Goal: Entertainment & Leisure: Browse casually

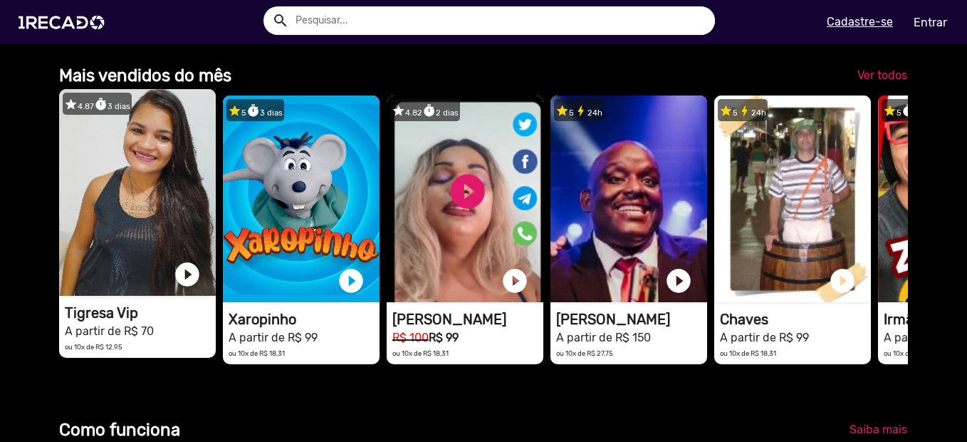
scroll to position [0, 2869]
click at [183, 219] on video "1RECADO vídeos dedicados para fãs e empresas" at bounding box center [137, 192] width 157 height 207
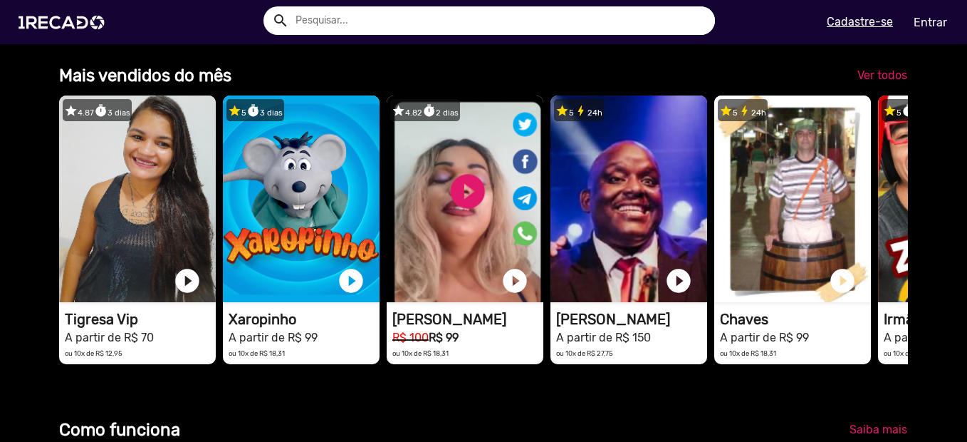
scroll to position [0, 1913]
click at [875, 82] on span "Ver todos" at bounding box center [882, 75] width 50 height 14
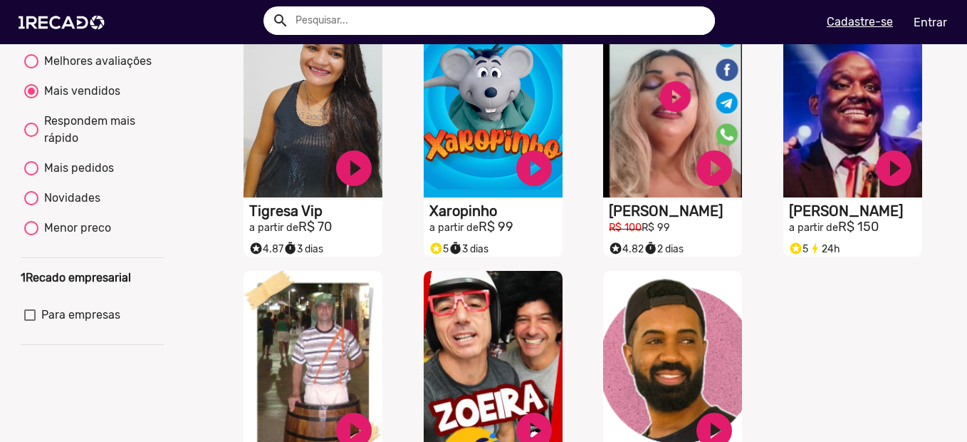
scroll to position [142, 0]
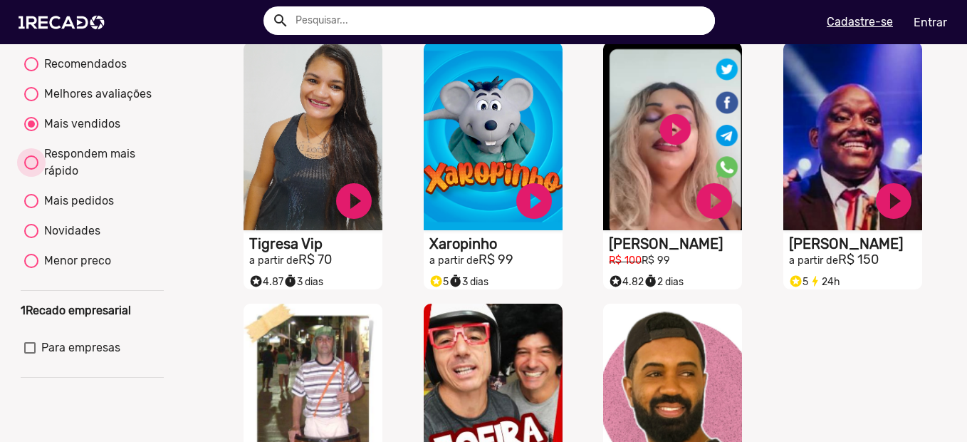
click at [129, 177] on div "Respondem mais rápido" at bounding box center [99, 162] width 122 height 34
click at [31, 170] on input "Respondem mais rápido" at bounding box center [31, 169] width 1 height 1
radio input "true"
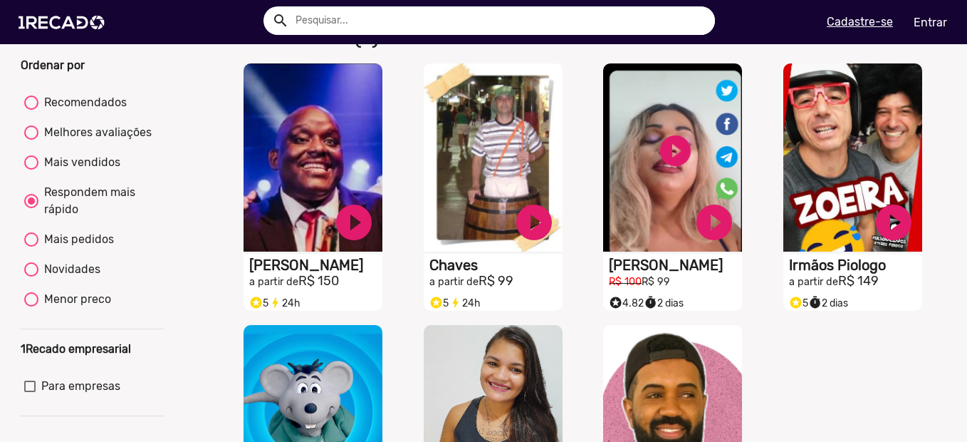
scroll to position [71, 0]
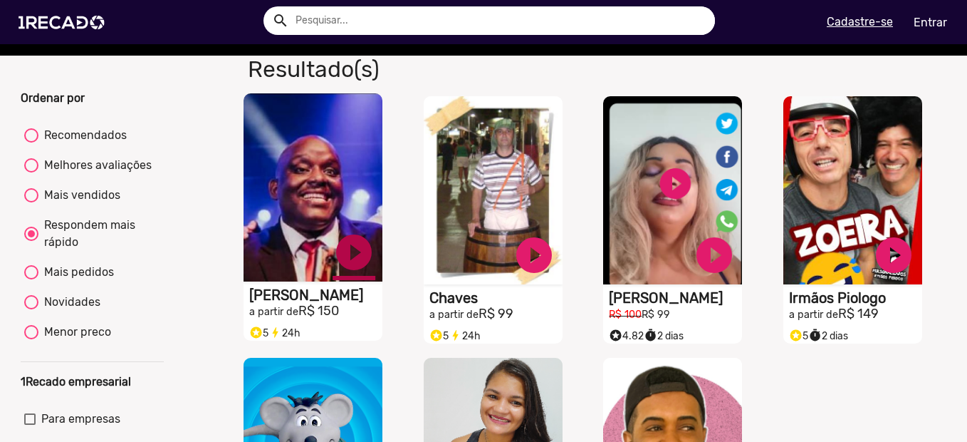
click at [350, 264] on link "play_circle_filled" at bounding box center [354, 252] width 43 height 43
click at [354, 265] on link "pause_circle" at bounding box center [354, 252] width 43 height 43
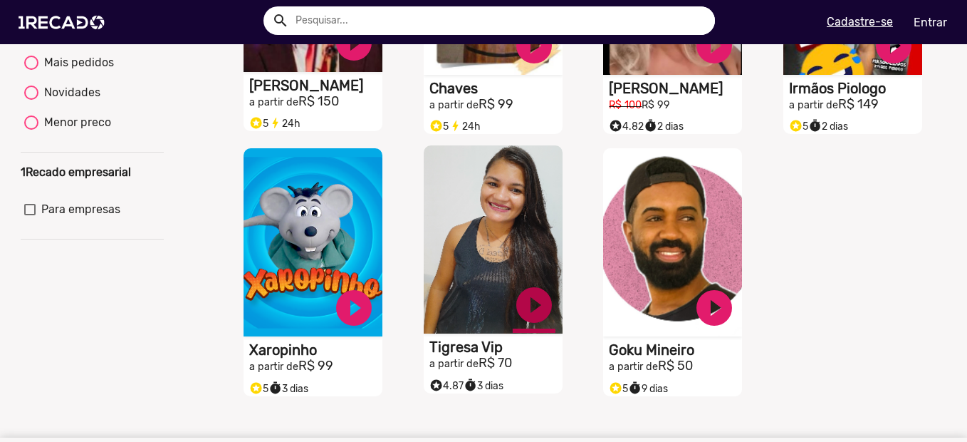
scroll to position [285, 0]
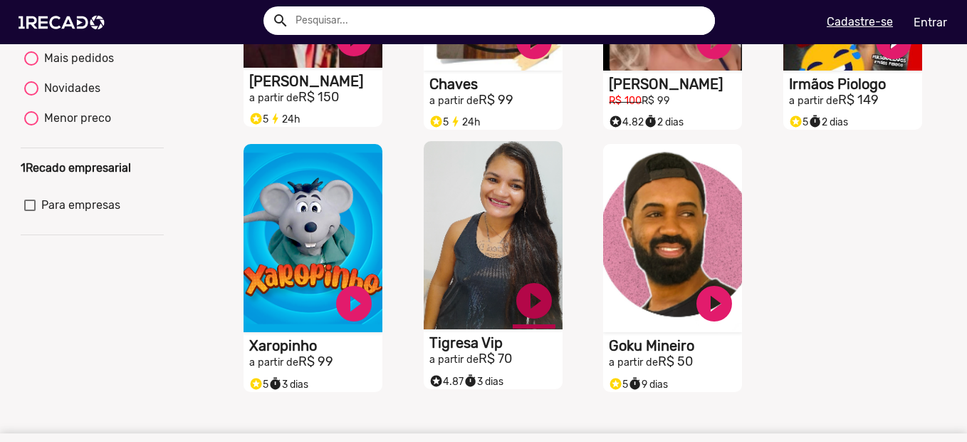
click at [529, 313] on link "play_circle_filled" at bounding box center [534, 300] width 43 height 43
click at [533, 311] on link "pause_circle" at bounding box center [534, 300] width 43 height 43
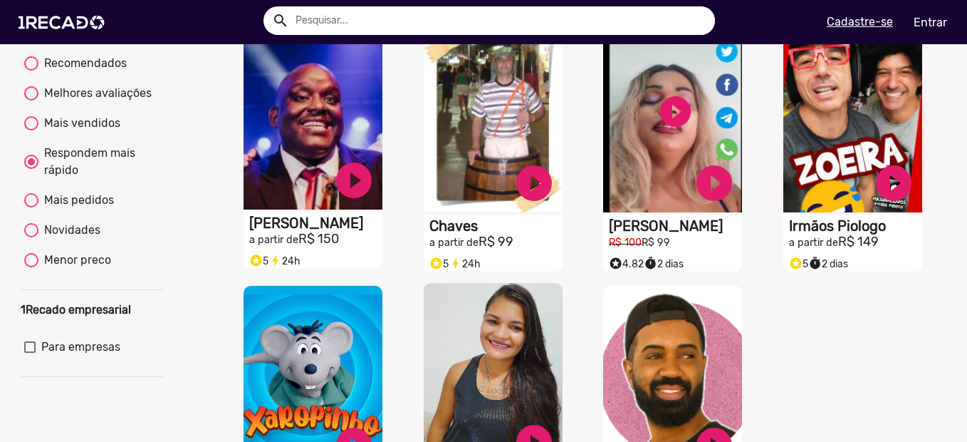
scroll to position [142, 0]
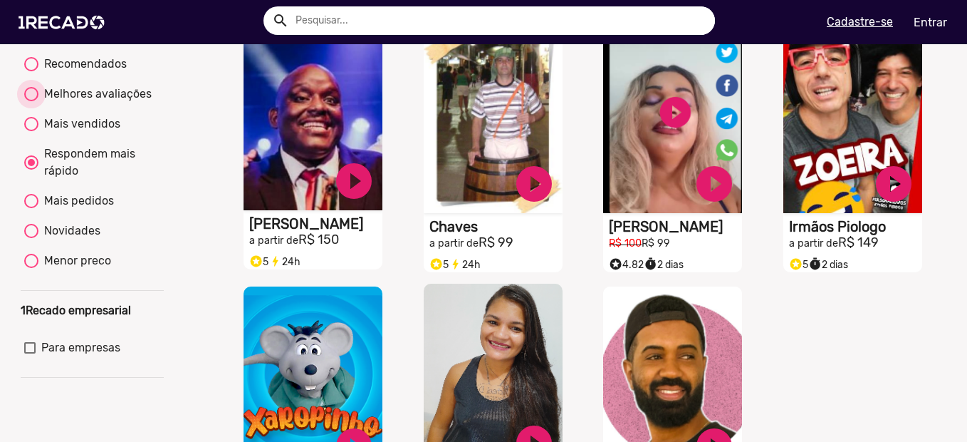
click at [110, 103] on div "Melhores avaliações" at bounding box center [94, 93] width 113 height 17
click at [31, 102] on input "Melhores avaliações" at bounding box center [31, 101] width 1 height 1
radio input "true"
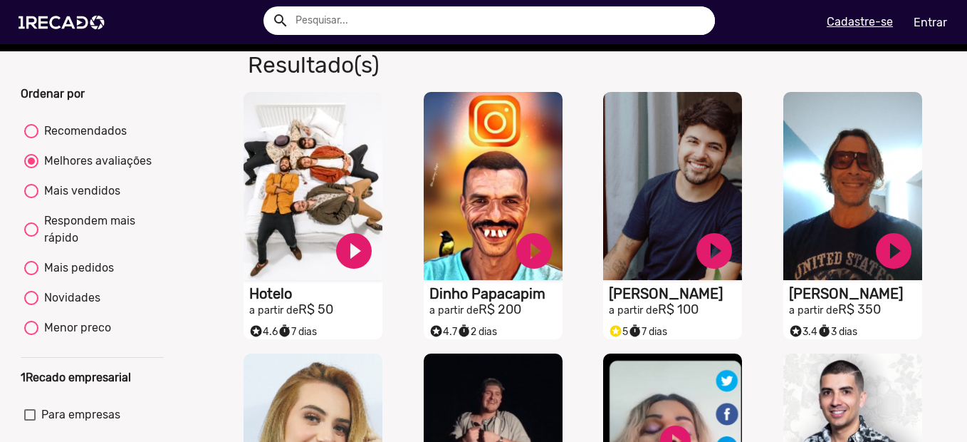
scroll to position [43, 0]
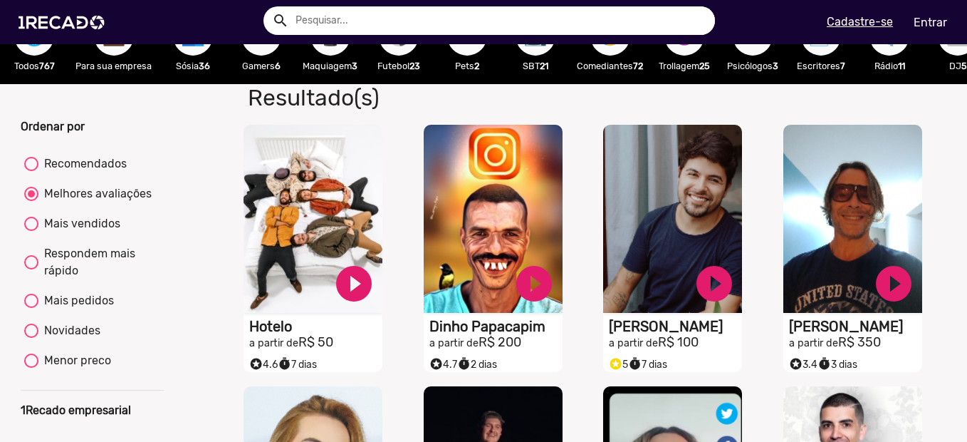
click at [102, 226] on div "Mais vendidos" at bounding box center [79, 223] width 82 height 17
click at [31, 231] on input "Mais vendidos" at bounding box center [31, 231] width 1 height 1
radio input "true"
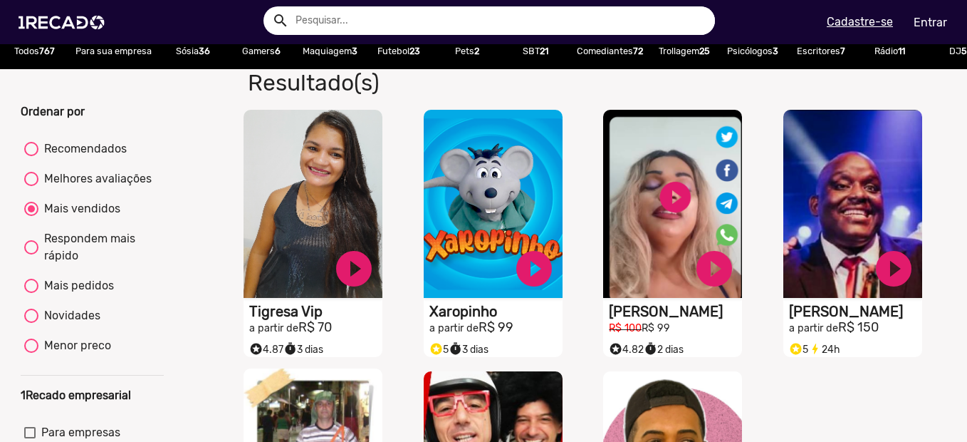
scroll to position [0, 0]
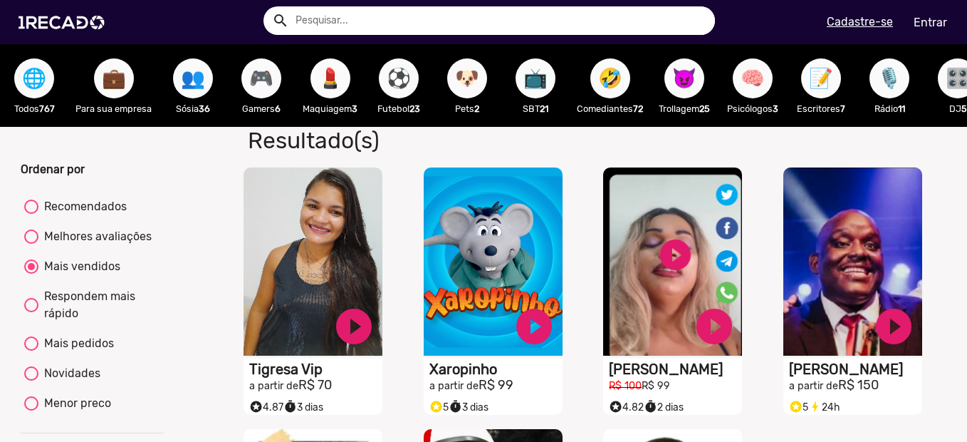
click at [258, 83] on span "🎮" at bounding box center [261, 78] width 24 height 40
radio input "true"
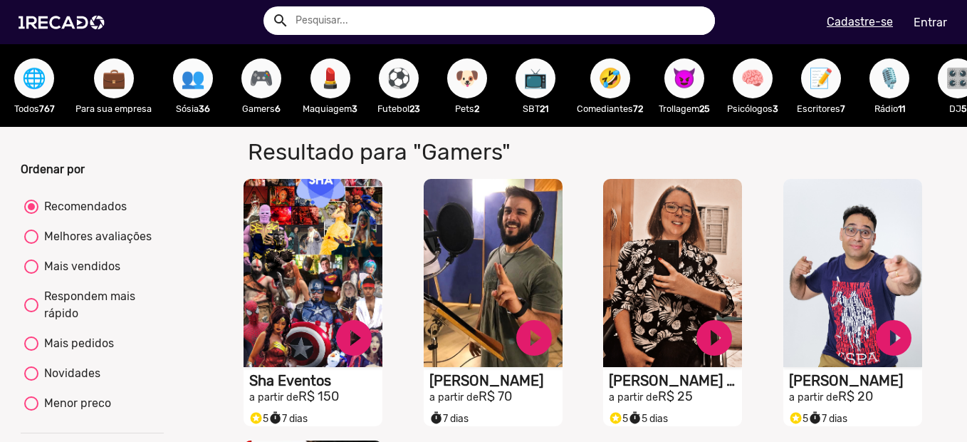
click at [185, 89] on span "👥" at bounding box center [193, 78] width 24 height 40
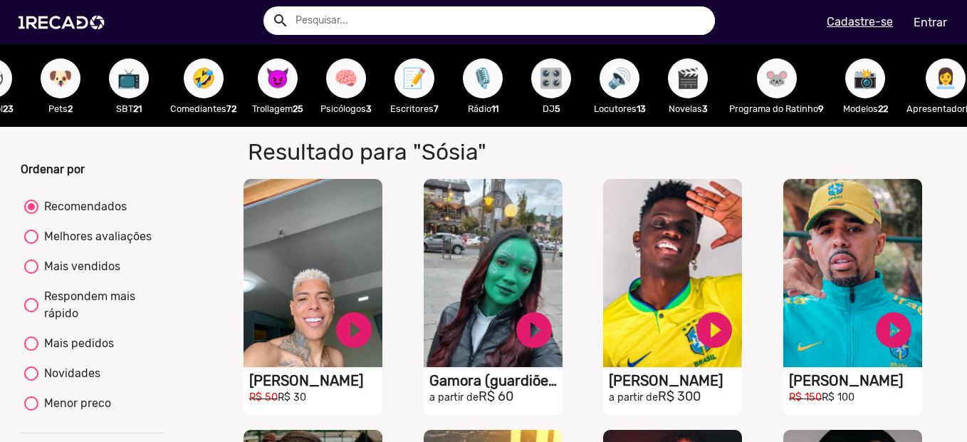
scroll to position [0, 445]
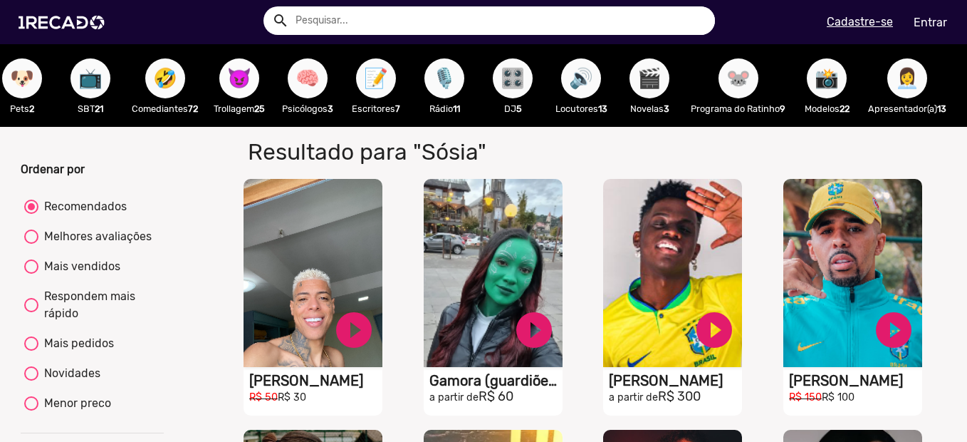
click at [247, 82] on span "😈" at bounding box center [239, 78] width 24 height 40
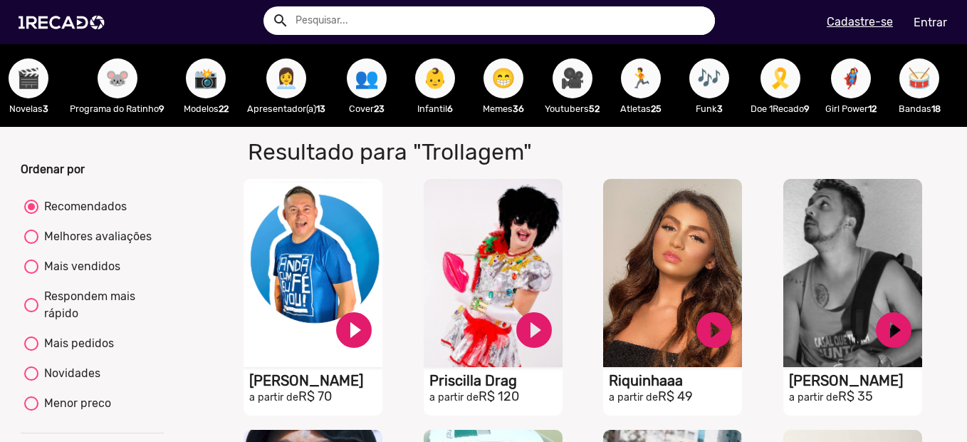
scroll to position [0, 1118]
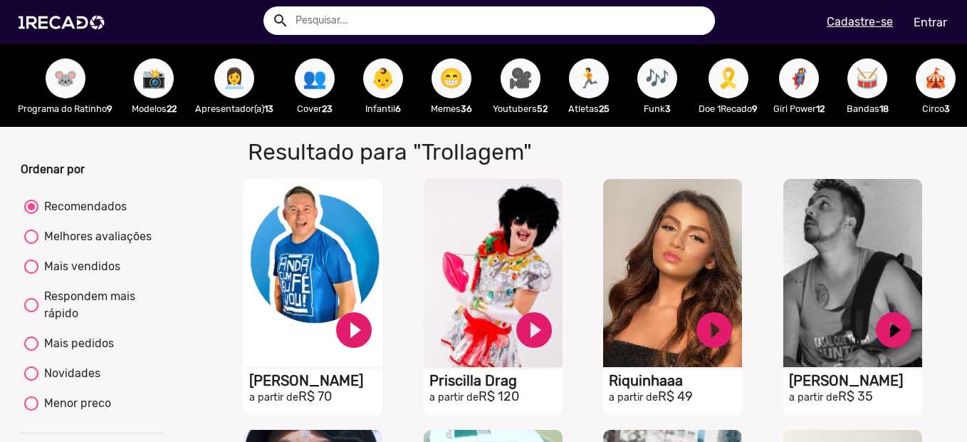
click at [533, 75] on span "🎥" at bounding box center [520, 78] width 24 height 40
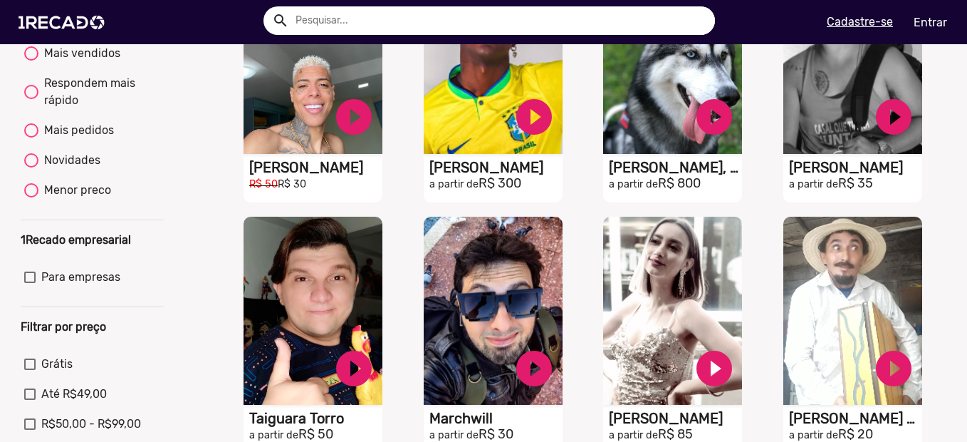
scroll to position [214, 0]
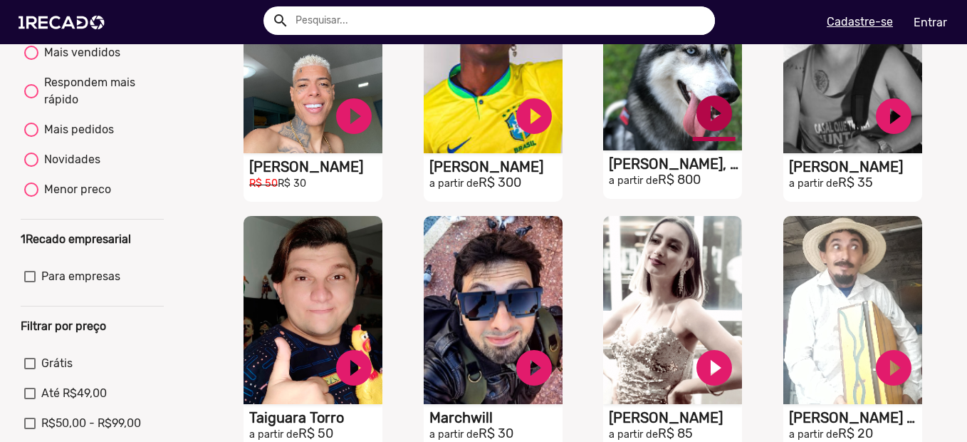
click at [705, 132] on link "play_circle_filled" at bounding box center [714, 113] width 43 height 43
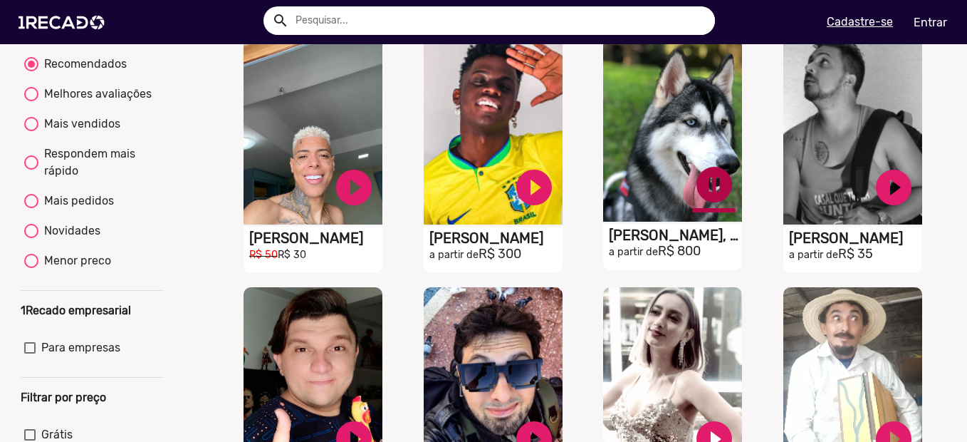
click at [709, 199] on link "pause_circle" at bounding box center [714, 184] width 43 height 43
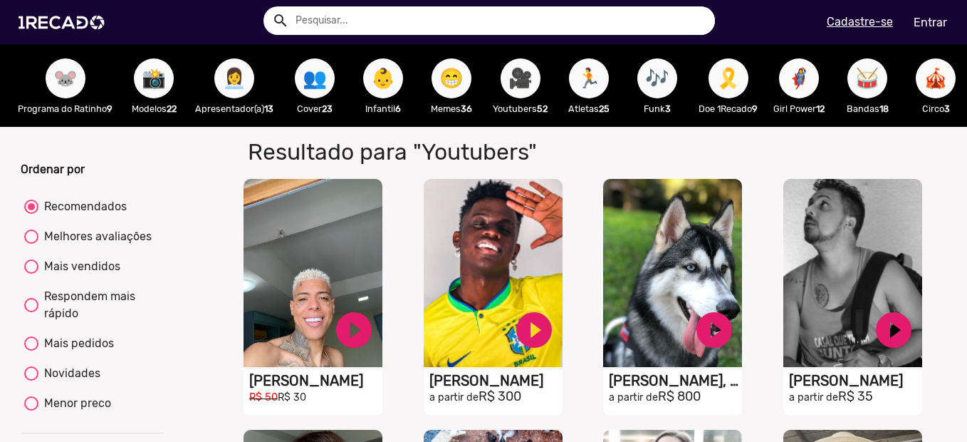
scroll to position [0, 1150]
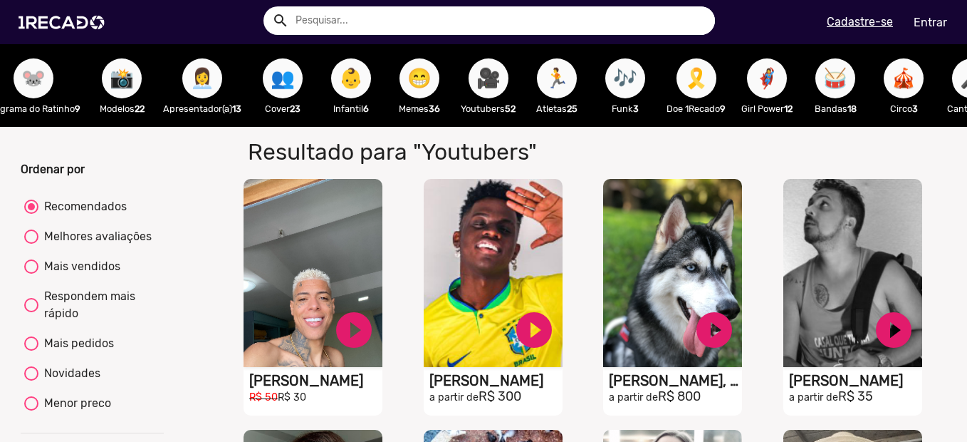
click at [622, 79] on span "🎶" at bounding box center [625, 78] width 24 height 40
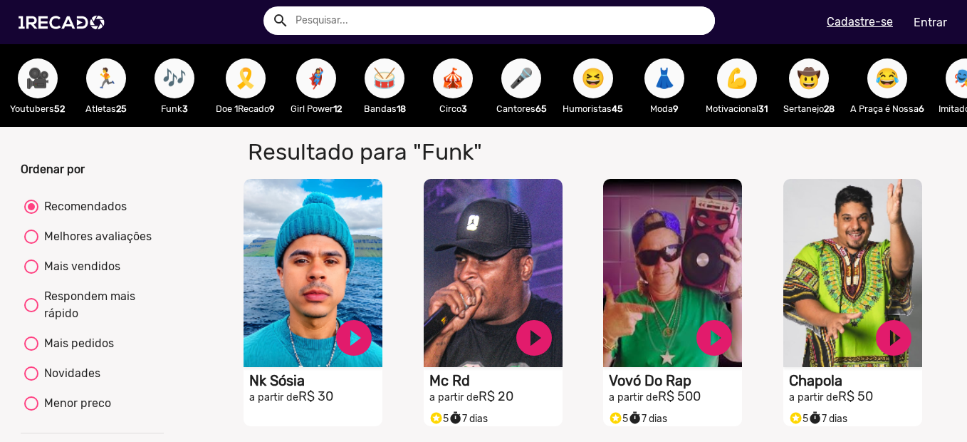
scroll to position [0, 1602]
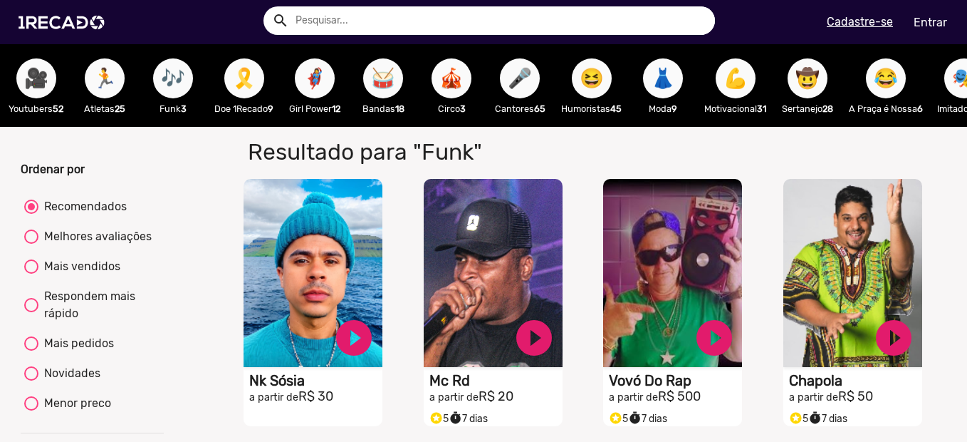
click at [532, 76] on span "🎤" at bounding box center [520, 78] width 24 height 40
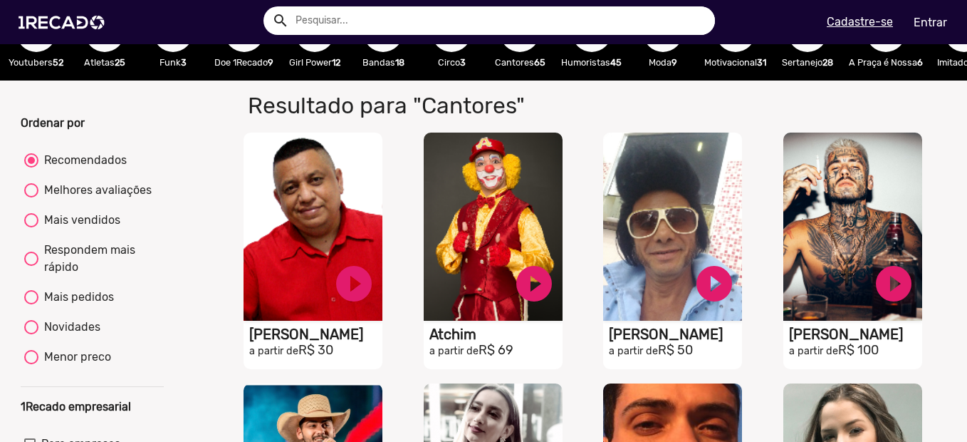
scroll to position [71, 0]
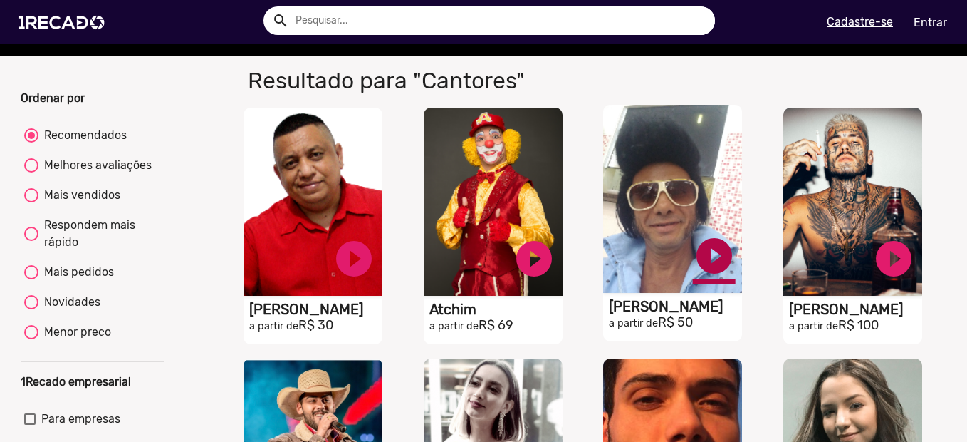
click at [711, 273] on link "play_circle_filled" at bounding box center [714, 255] width 43 height 43
click at [711, 272] on link "pause_circle" at bounding box center [714, 255] width 43 height 43
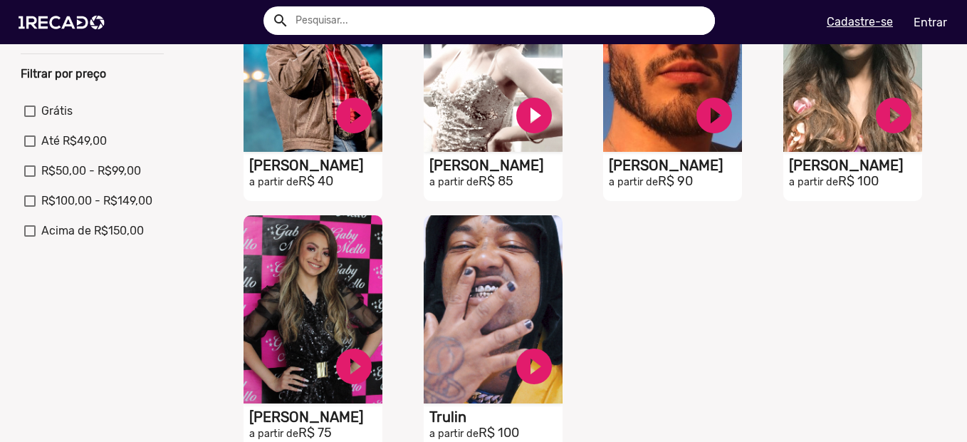
scroll to position [498, 0]
